Goal: Check status: Check status

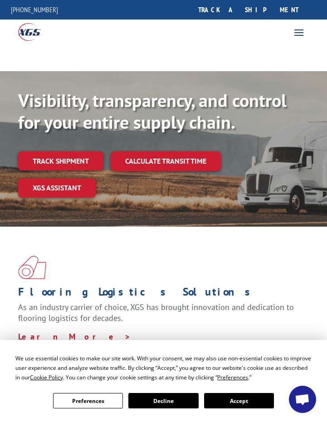
click at [139, 37] on div at bounding box center [82, 31] width 164 height 24
click at [86, 161] on link "Track shipment" at bounding box center [60, 160] width 85 height 19
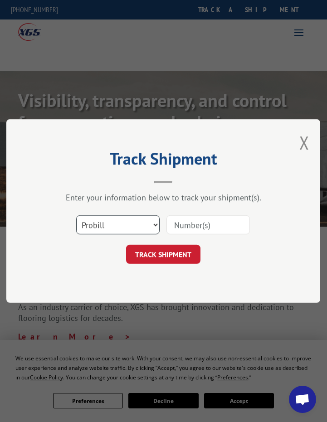
click at [154, 226] on select "Select category... Probill BOL PO" at bounding box center [118, 224] width 83 height 19
select select "bol"
click at [77, 215] on select "Select category... Probill BOL PO" at bounding box center [118, 224] width 83 height 19
click at [217, 226] on input at bounding box center [208, 224] width 83 height 19
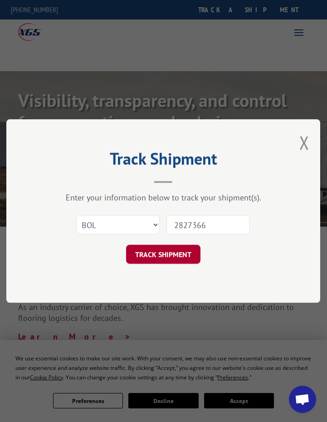
type input "2827366"
click at [162, 253] on button "TRACK SHIPMENT" at bounding box center [163, 254] width 74 height 19
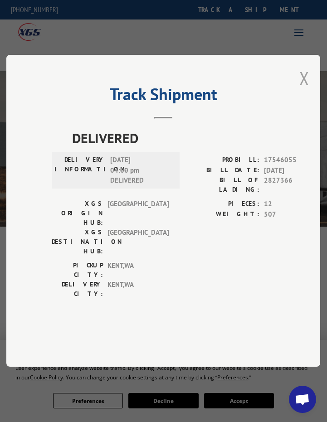
click at [307, 90] on button "Close modal" at bounding box center [304, 78] width 10 height 24
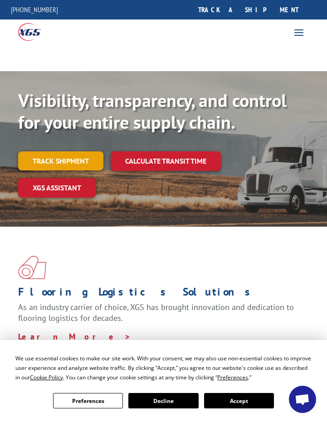
click at [74, 160] on link "Track shipment" at bounding box center [60, 160] width 85 height 19
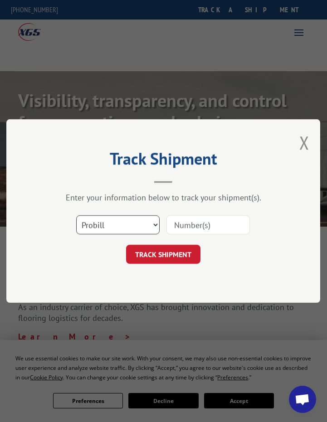
drag, startPoint x: 157, startPoint y: 229, endPoint x: 148, endPoint y: 228, distance: 8.7
click at [156, 229] on select "Select category... Probill BOL PO" at bounding box center [118, 224] width 83 height 19
select select "bol"
click at [77, 215] on select "Select category... Probill BOL PO" at bounding box center [118, 224] width 83 height 19
click at [227, 226] on input at bounding box center [208, 224] width 83 height 19
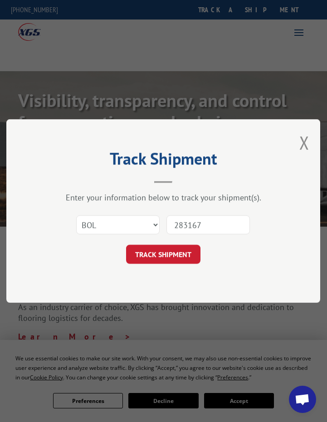
type input "2831679"
click button "TRACK SHIPMENT" at bounding box center [163, 254] width 74 height 19
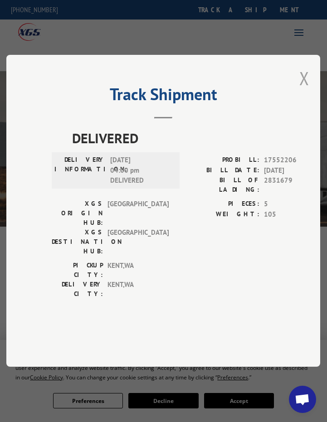
click at [306, 90] on button "Close modal" at bounding box center [304, 78] width 10 height 24
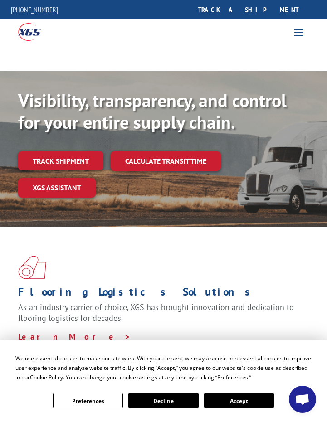
drag, startPoint x: 65, startPoint y: 156, endPoint x: 71, endPoint y: 157, distance: 5.5
click at [65, 156] on link "Track shipment" at bounding box center [60, 160] width 85 height 19
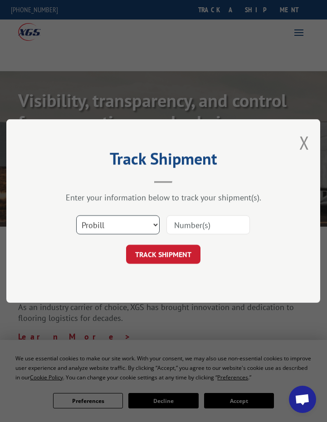
click at [157, 226] on select "Select category... Probill BOL PO" at bounding box center [118, 224] width 83 height 19
select select "bol"
click at [77, 215] on select "Select category... Probill BOL PO" at bounding box center [118, 224] width 83 height 19
click at [185, 225] on input at bounding box center [208, 224] width 83 height 19
type input "2836191"
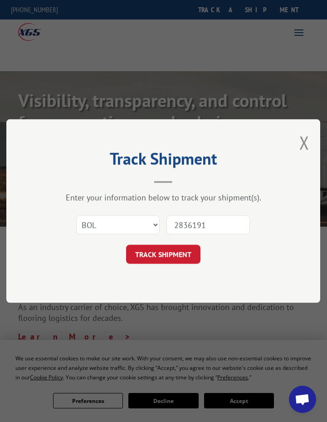
click button "TRACK SHIPMENT" at bounding box center [163, 254] width 74 height 19
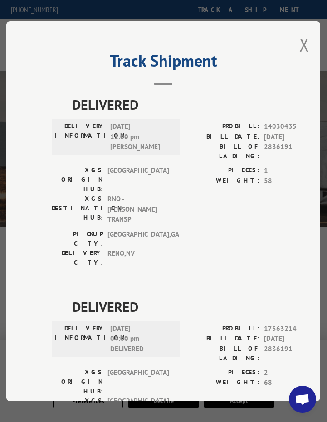
drag, startPoint x: 301, startPoint y: 41, endPoint x: 304, endPoint y: 48, distance: 7.2
click at [301, 41] on button "Close modal" at bounding box center [304, 45] width 10 height 24
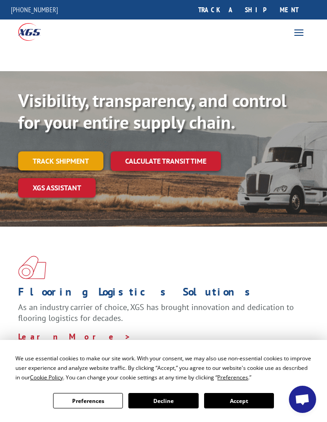
click at [70, 161] on link "Track shipment" at bounding box center [60, 160] width 85 height 19
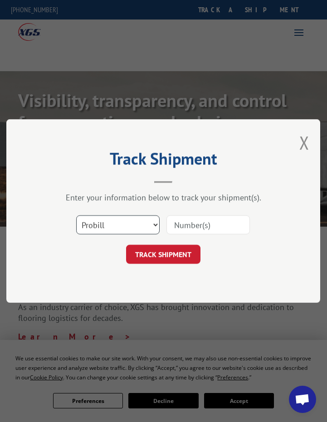
click at [156, 226] on select "Select category... Probill BOL PO" at bounding box center [118, 224] width 83 height 19
select select "bol"
click at [77, 215] on select "Select category... Probill BOL PO" at bounding box center [118, 224] width 83 height 19
click at [198, 227] on input at bounding box center [208, 224] width 83 height 19
type input "2836190"
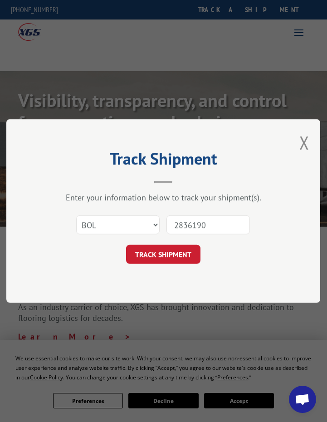
click button "TRACK SHIPMENT" at bounding box center [163, 254] width 74 height 19
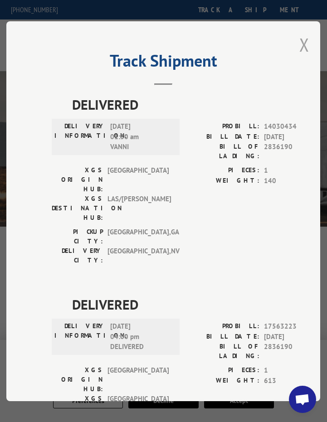
click at [299, 41] on button "Close modal" at bounding box center [304, 45] width 10 height 24
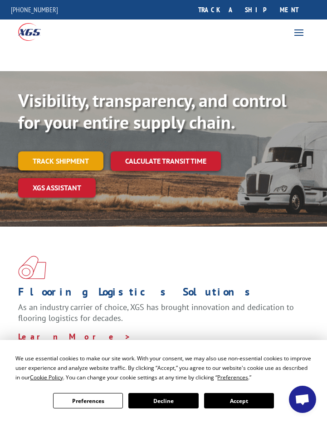
click at [62, 163] on link "Track shipment" at bounding box center [60, 160] width 85 height 19
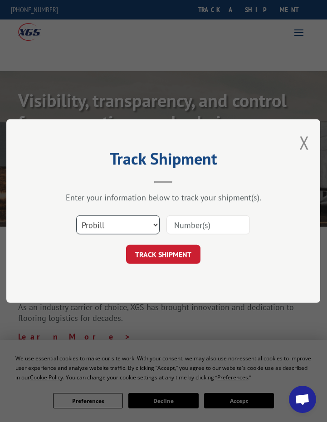
click at [155, 223] on select "Select category... Probill BOL PO" at bounding box center [118, 224] width 83 height 19
select select "bol"
click at [77, 215] on select "Select category... Probill BOL PO" at bounding box center [118, 224] width 83 height 19
click at [202, 226] on input at bounding box center [208, 224] width 83 height 19
type input "2836076"
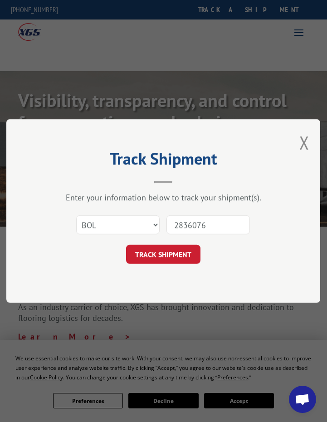
click button "TRACK SHIPMENT" at bounding box center [163, 254] width 74 height 19
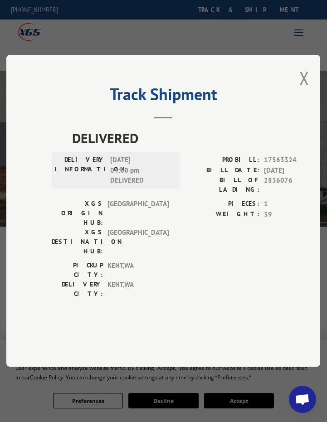
drag, startPoint x: 306, startPoint y: 103, endPoint x: 303, endPoint y: 113, distance: 10.3
click at [306, 90] on button "Close modal" at bounding box center [304, 78] width 10 height 24
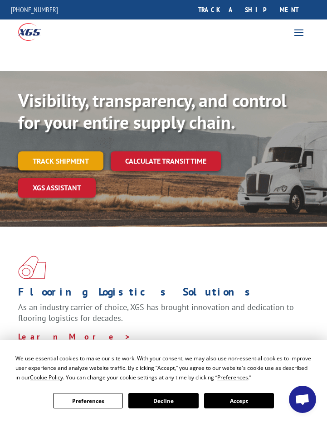
click at [66, 156] on link "Track shipment" at bounding box center [60, 160] width 85 height 19
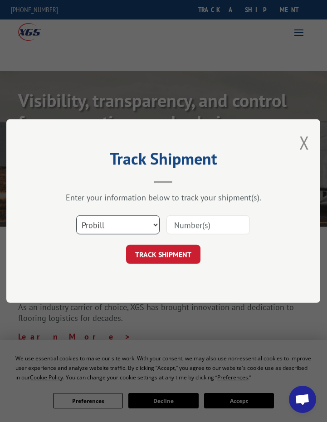
click at [156, 224] on select "Select category... Probill BOL PO" at bounding box center [118, 224] width 83 height 19
select select "bol"
click at [77, 215] on select "Select category... Probill BOL PO" at bounding box center [118, 224] width 83 height 19
click at [217, 228] on input at bounding box center [208, 224] width 83 height 19
type input "2834799"
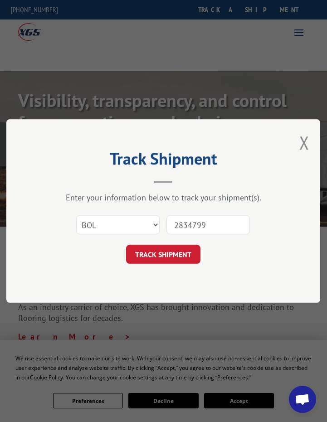
click button "TRACK SHIPMENT" at bounding box center [163, 254] width 74 height 19
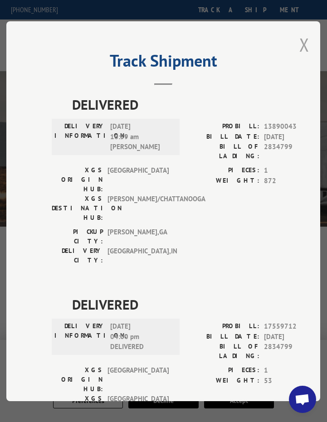
click at [299, 40] on button "Close modal" at bounding box center [304, 45] width 10 height 24
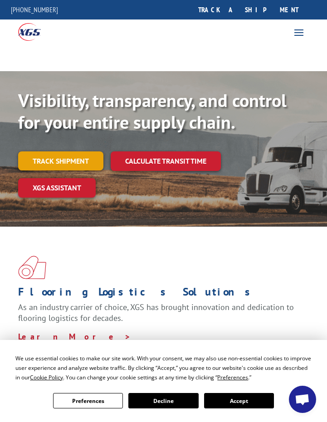
click at [81, 161] on link "Track shipment" at bounding box center [60, 160] width 85 height 19
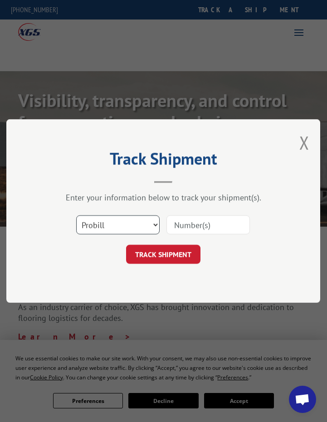
click at [155, 225] on select "Select category... Probill BOL PO" at bounding box center [118, 224] width 83 height 19
select select "bol"
click at [77, 215] on select "Select category... Probill BOL PO" at bounding box center [118, 224] width 83 height 19
drag, startPoint x: 176, startPoint y: 227, endPoint x: 178, endPoint y: 220, distance: 7.0
click at [176, 227] on input at bounding box center [208, 224] width 83 height 19
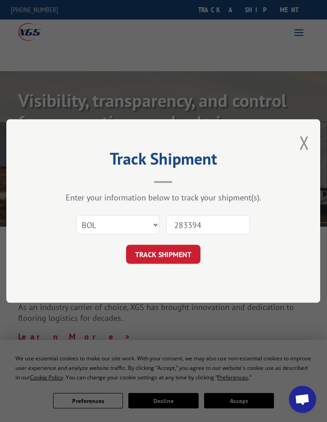
type input "2833940"
click button "TRACK SHIPMENT" at bounding box center [163, 254] width 74 height 19
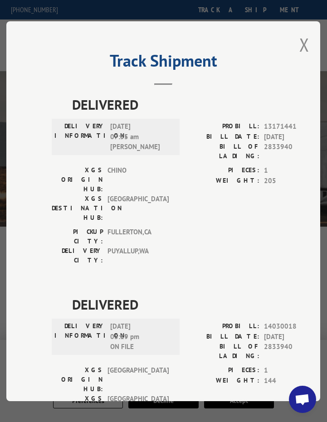
drag, startPoint x: 299, startPoint y: 40, endPoint x: 296, endPoint y: 45, distance: 5.7
click at [299, 40] on button "Close modal" at bounding box center [304, 45] width 10 height 24
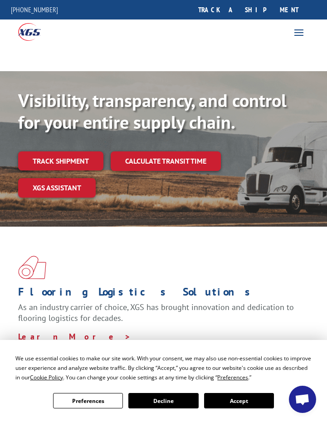
click at [75, 156] on link "Track shipment" at bounding box center [60, 160] width 85 height 19
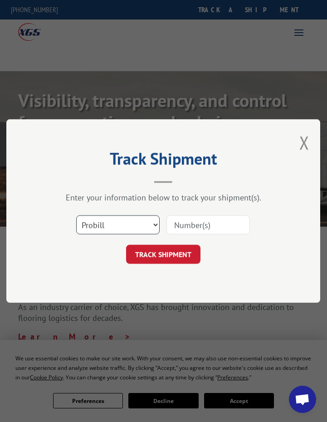
click at [154, 225] on select "Select category... Probill BOL PO" at bounding box center [118, 224] width 83 height 19
select select "bol"
click at [77, 215] on select "Select category... Probill BOL PO" at bounding box center [118, 224] width 83 height 19
click at [189, 227] on input at bounding box center [208, 224] width 83 height 19
type input "2836192"
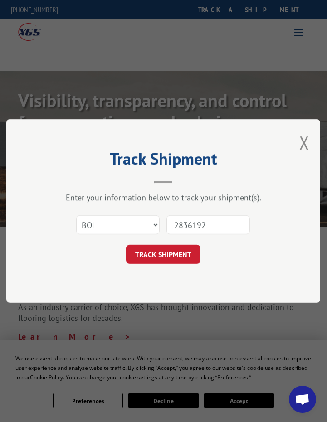
click button "TRACK SHIPMENT" at bounding box center [163, 254] width 74 height 19
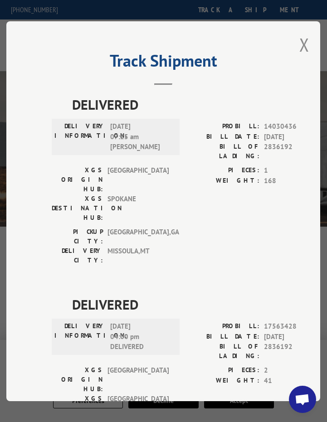
scroll to position [29, 0]
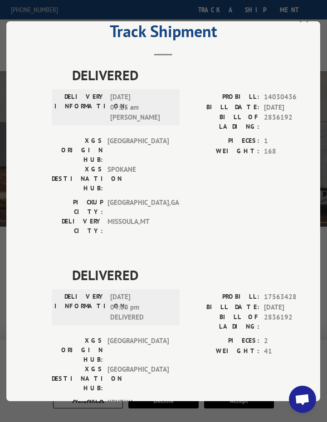
click at [220, 191] on div "DELIVERED DELIVERY INFORMATION: [DATE] 07:25 am [PERSON_NAME]: 14030436 BILL DA…" at bounding box center [188, 265] width 272 height 400
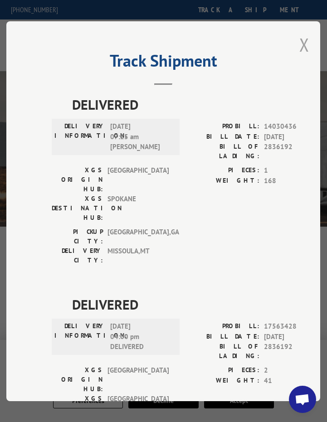
click at [301, 41] on button "Close modal" at bounding box center [304, 45] width 10 height 24
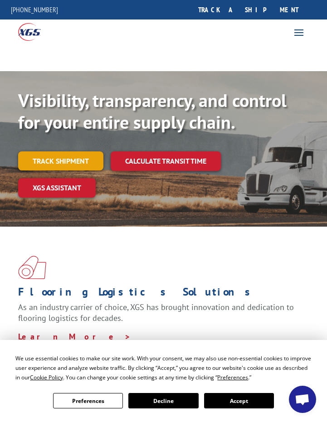
click at [69, 160] on link "Track shipment" at bounding box center [60, 160] width 85 height 19
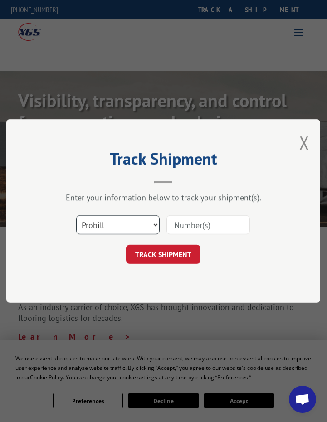
click at [156, 228] on select "Select category... Probill BOL PO" at bounding box center [118, 224] width 83 height 19
select select "bol"
click at [77, 215] on select "Select category... Probill BOL PO" at bounding box center [118, 224] width 83 height 19
click at [213, 223] on input at bounding box center [208, 224] width 83 height 19
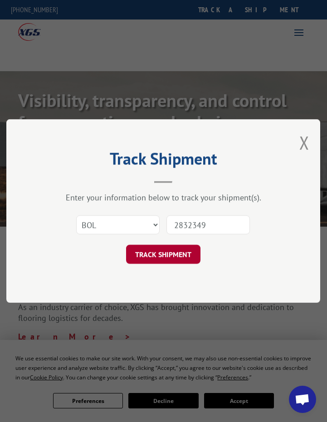
type input "2832349"
click at [178, 252] on button "TRACK SHIPMENT" at bounding box center [163, 254] width 74 height 19
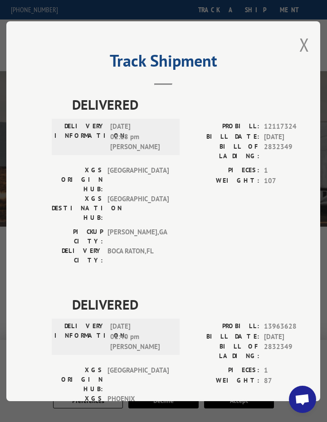
drag, startPoint x: 299, startPoint y: 41, endPoint x: 293, endPoint y: 56, distance: 16.1
click at [299, 41] on button "Close modal" at bounding box center [304, 45] width 10 height 24
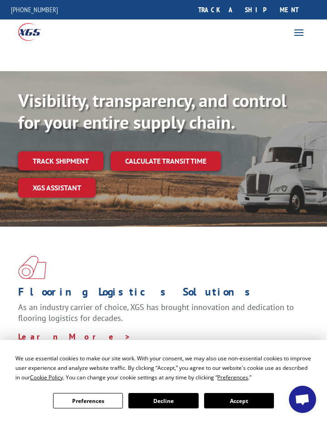
click at [76, 158] on link "Track shipment" at bounding box center [60, 160] width 85 height 19
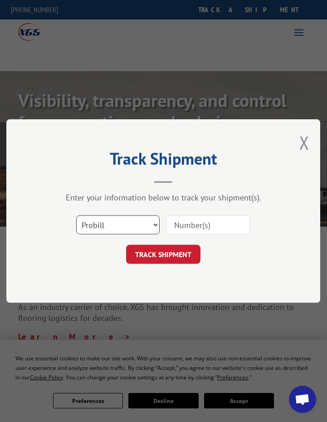
click at [152, 225] on select "Select category... Probill BOL PO" at bounding box center [118, 224] width 83 height 19
select select "bol"
click at [77, 215] on select "Select category... Probill BOL PO" at bounding box center [118, 224] width 83 height 19
click at [218, 226] on input at bounding box center [208, 224] width 83 height 19
type input "2837933"
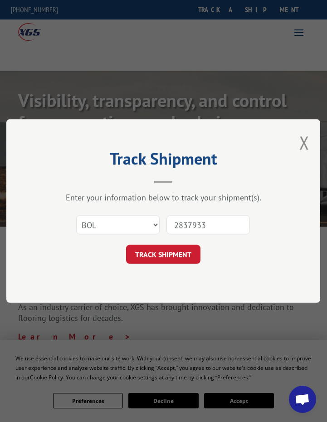
click button "TRACK SHIPMENT" at bounding box center [163, 254] width 74 height 19
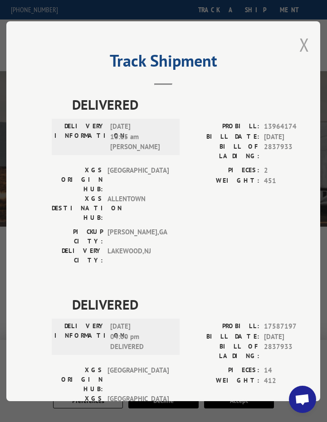
click at [301, 42] on button "Close modal" at bounding box center [304, 45] width 10 height 24
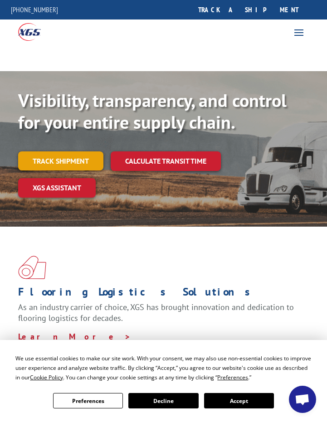
click at [64, 162] on link "Track shipment" at bounding box center [60, 160] width 85 height 19
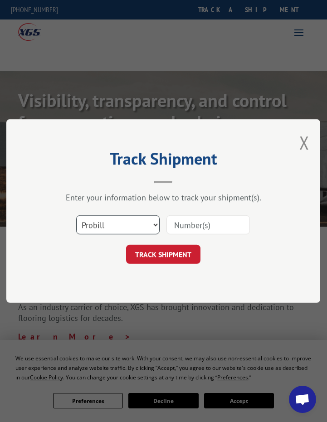
click at [157, 223] on select "Select category... Probill BOL PO" at bounding box center [118, 224] width 83 height 19
select select "bol"
click at [77, 215] on select "Select category... Probill BOL PO" at bounding box center [118, 224] width 83 height 19
click at [189, 227] on input at bounding box center [208, 224] width 83 height 19
click at [214, 225] on input at bounding box center [208, 224] width 83 height 19
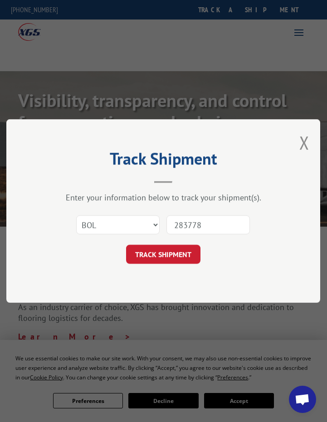
type input "2837785"
click button "TRACK SHIPMENT" at bounding box center [163, 254] width 74 height 19
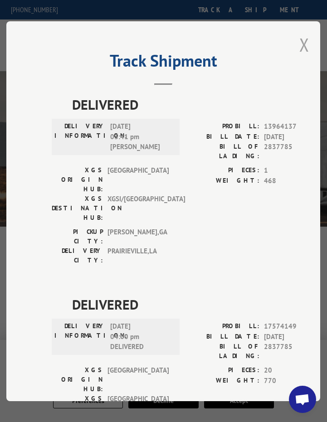
click at [301, 41] on button "Close modal" at bounding box center [304, 45] width 10 height 24
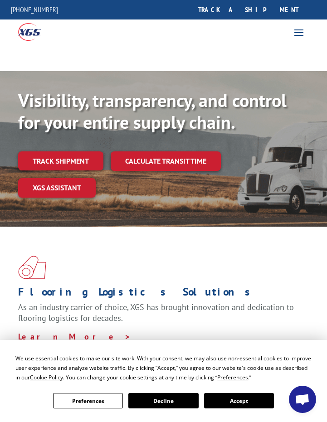
click at [82, 157] on link "Track shipment" at bounding box center [60, 160] width 85 height 19
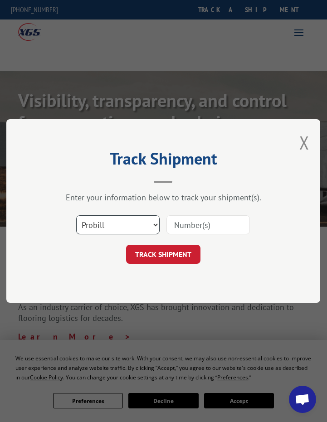
click at [155, 225] on select "Select category... Probill BOL PO" at bounding box center [118, 224] width 83 height 19
select select "bol"
click at [77, 215] on select "Select category... Probill BOL PO" at bounding box center [118, 224] width 83 height 19
click at [186, 228] on input at bounding box center [208, 224] width 83 height 19
type input "2835969"
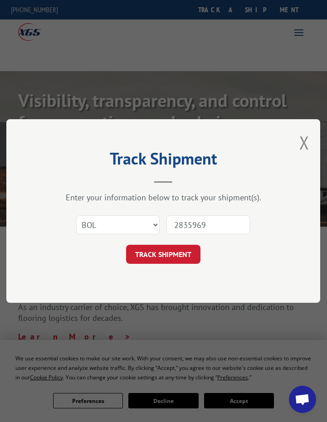
click button "TRACK SHIPMENT" at bounding box center [163, 254] width 74 height 19
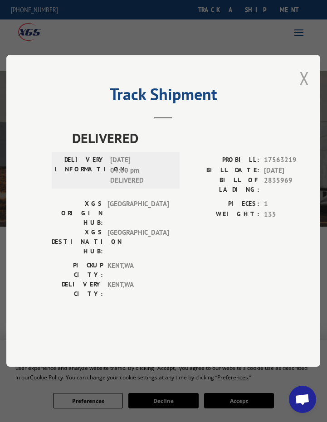
click at [305, 90] on button "Close modal" at bounding box center [304, 78] width 10 height 24
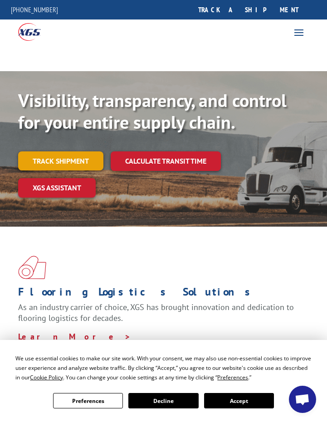
click at [73, 163] on link "Track shipment" at bounding box center [60, 160] width 85 height 19
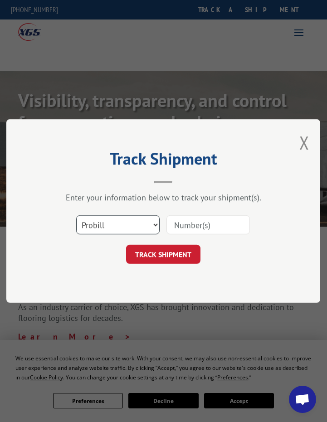
click at [156, 226] on select "Select category... Probill BOL PO" at bounding box center [118, 224] width 83 height 19
select select "bol"
click at [77, 215] on select "Select category... Probill BOL PO" at bounding box center [118, 224] width 83 height 19
click at [205, 228] on input at bounding box center [208, 224] width 83 height 19
type input "2838611"
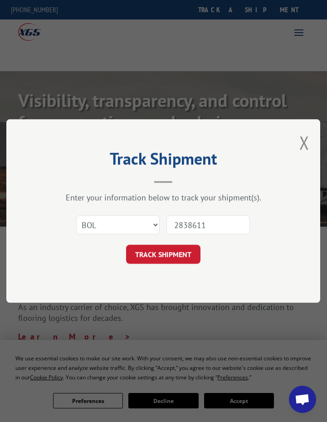
click button "TRACK SHIPMENT" at bounding box center [163, 254] width 74 height 19
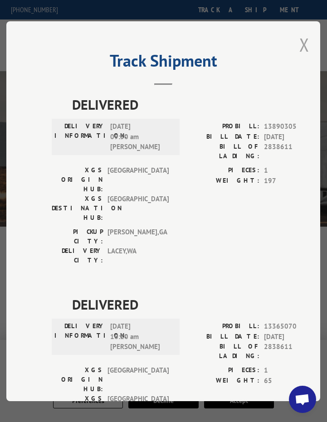
click at [299, 42] on button "Close modal" at bounding box center [304, 45] width 10 height 24
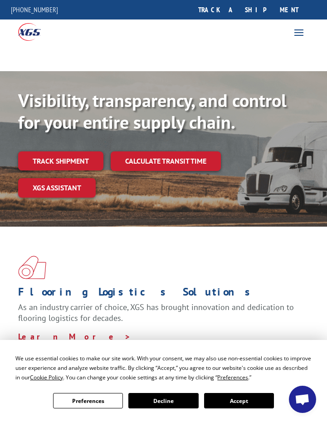
drag, startPoint x: 60, startPoint y: 159, endPoint x: 78, endPoint y: 160, distance: 17.7
click at [60, 159] on link "Track shipment" at bounding box center [60, 160] width 85 height 19
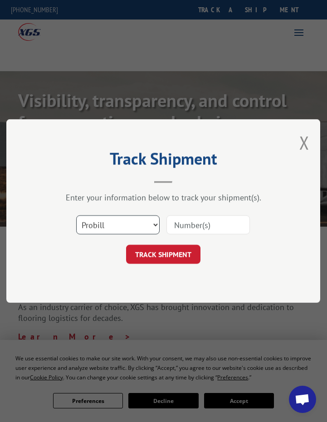
click at [155, 224] on select "Select category... Probill BOL PO" at bounding box center [118, 224] width 83 height 19
select select "bol"
click at [77, 215] on select "Select category... Probill BOL PO" at bounding box center [118, 224] width 83 height 19
click at [220, 223] on input at bounding box center [208, 224] width 83 height 19
type input "2837649"
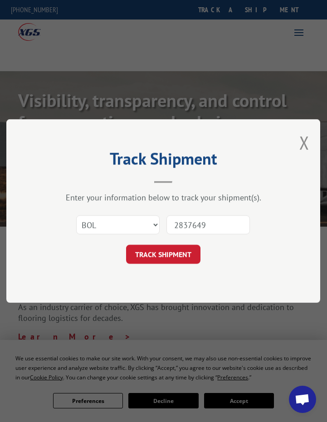
click button "TRACK SHIPMENT" at bounding box center [163, 254] width 74 height 19
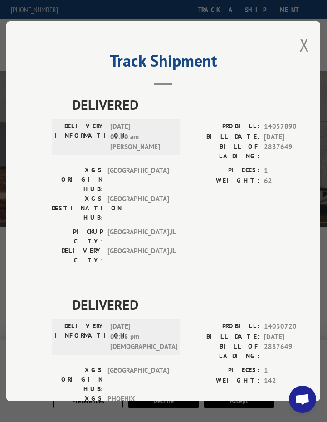
click at [300, 44] on button "Close modal" at bounding box center [304, 45] width 10 height 24
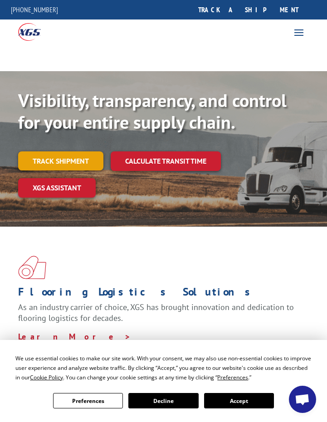
click at [71, 161] on link "Track shipment" at bounding box center [60, 160] width 85 height 19
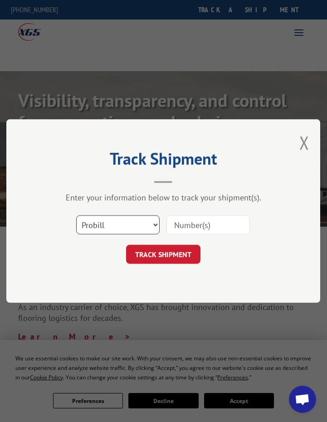
click at [156, 227] on select "Select category... Probill BOL PO" at bounding box center [118, 224] width 83 height 19
select select "bol"
click at [77, 215] on select "Select category... Probill BOL PO" at bounding box center [118, 224] width 83 height 19
drag, startPoint x: 193, startPoint y: 225, endPoint x: 195, endPoint y: 221, distance: 4.7
click at [193, 225] on input at bounding box center [208, 224] width 83 height 19
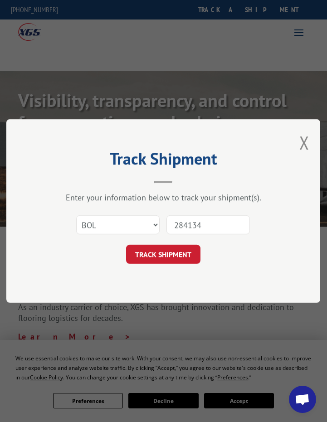
type input "2841348"
click button "TRACK SHIPMENT" at bounding box center [163, 254] width 74 height 19
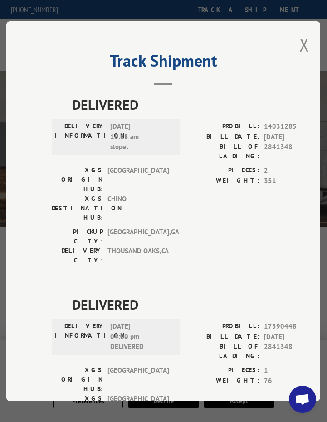
scroll to position [40, 0]
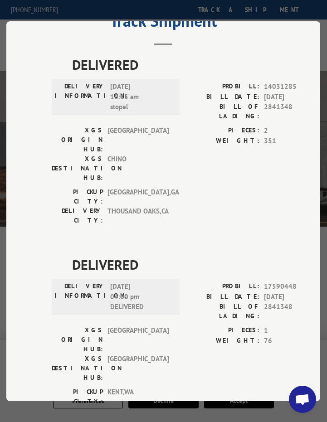
click at [221, 62] on span "DELIVERED" at bounding box center [198, 64] width 252 height 20
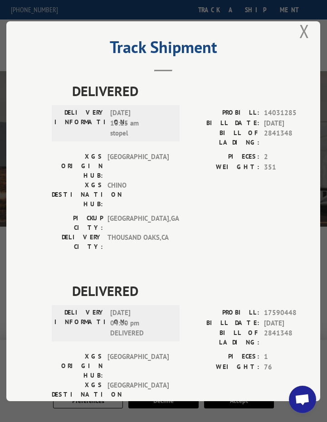
scroll to position [0, 0]
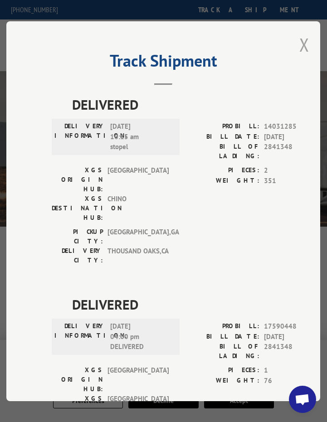
click at [299, 42] on button "Close modal" at bounding box center [304, 45] width 10 height 24
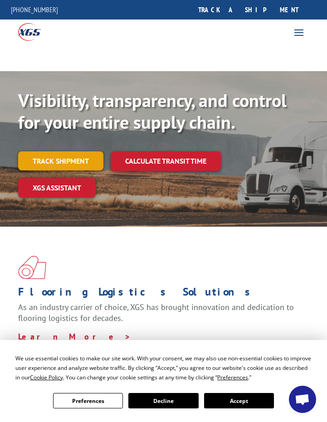
click at [54, 161] on link "Track shipment" at bounding box center [60, 160] width 85 height 19
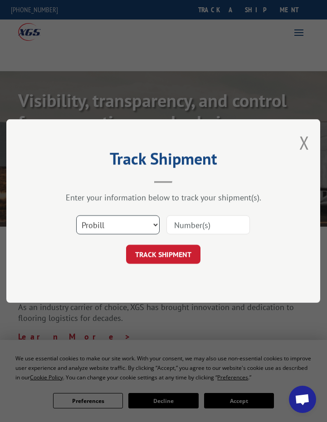
click at [158, 225] on select "Select category... Probill BOL PO" at bounding box center [118, 224] width 83 height 19
select select "bol"
click at [77, 215] on select "Select category... Probill BOL PO" at bounding box center [118, 224] width 83 height 19
click at [184, 225] on input at bounding box center [208, 224] width 83 height 19
type input "2840355"
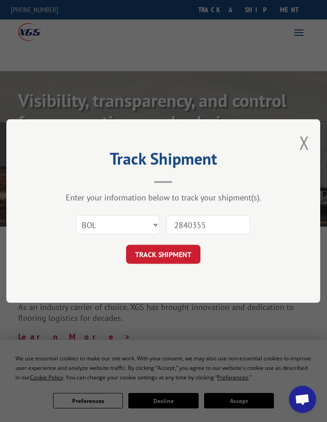
click button "TRACK SHIPMENT" at bounding box center [163, 254] width 74 height 19
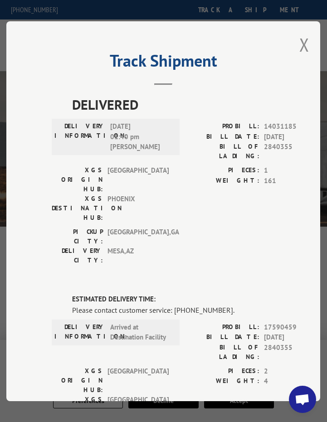
click at [303, 39] on button "Close modal" at bounding box center [304, 45] width 10 height 24
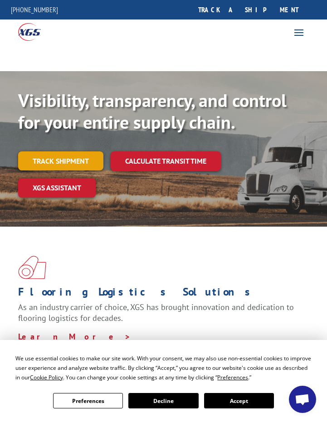
click at [74, 159] on link "Track shipment" at bounding box center [60, 160] width 85 height 19
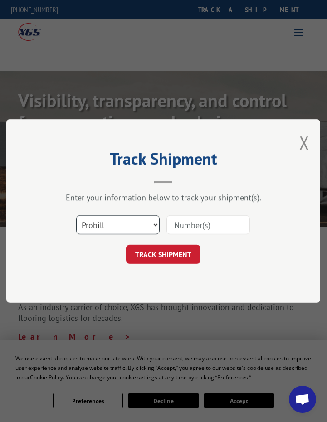
drag, startPoint x: 154, startPoint y: 226, endPoint x: 149, endPoint y: 227, distance: 5.2
click at [154, 226] on select "Select category... Probill BOL PO" at bounding box center [118, 224] width 83 height 19
select select "bol"
click at [77, 215] on select "Select category... Probill BOL PO" at bounding box center [118, 224] width 83 height 19
drag, startPoint x: 187, startPoint y: 224, endPoint x: 194, endPoint y: 217, distance: 10.6
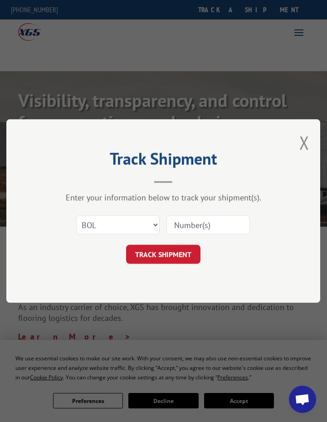
click at [187, 224] on input at bounding box center [208, 224] width 83 height 19
type input "2839373"
click button "TRACK SHIPMENT" at bounding box center [163, 254] width 74 height 19
